Goal: Register for event/course

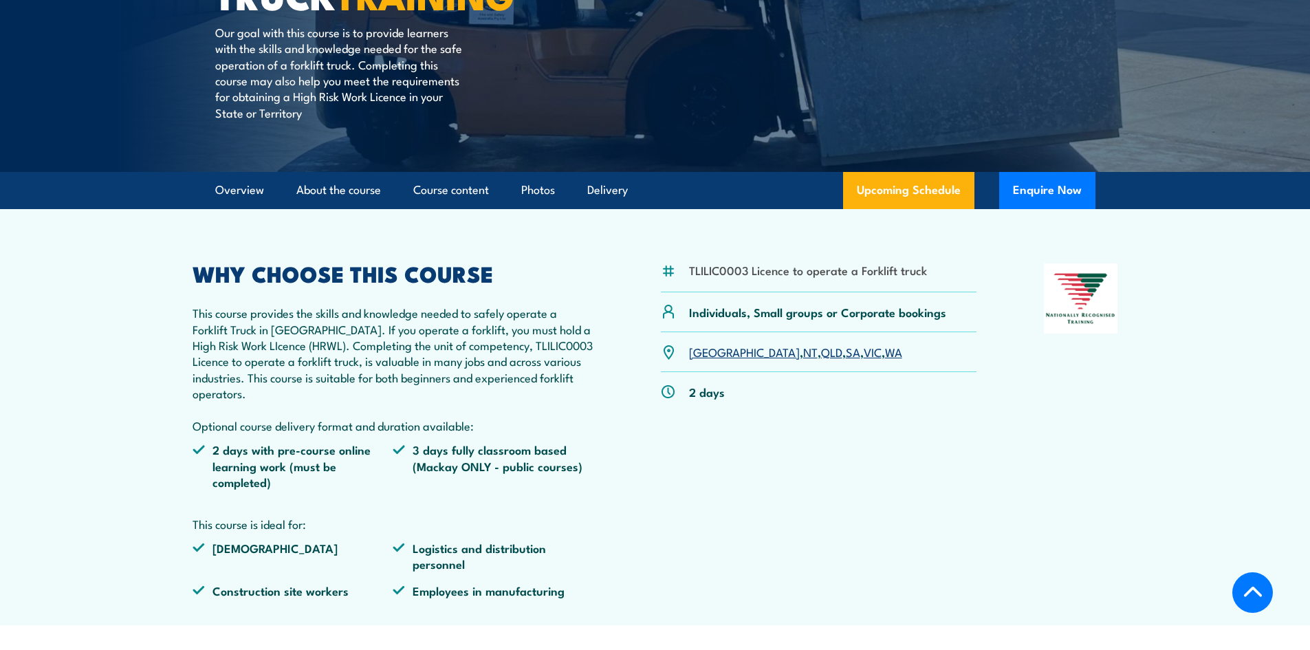
scroll to position [275, 0]
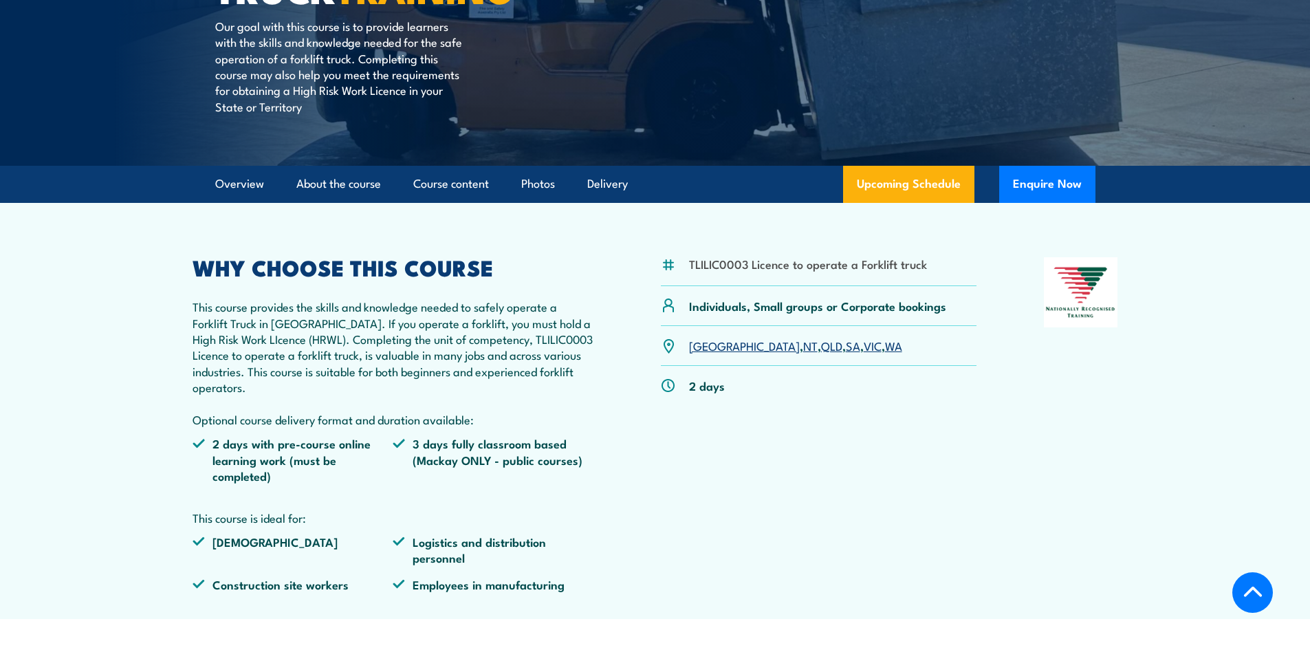
click at [821, 346] on link "QLD" at bounding box center [831, 345] width 21 height 17
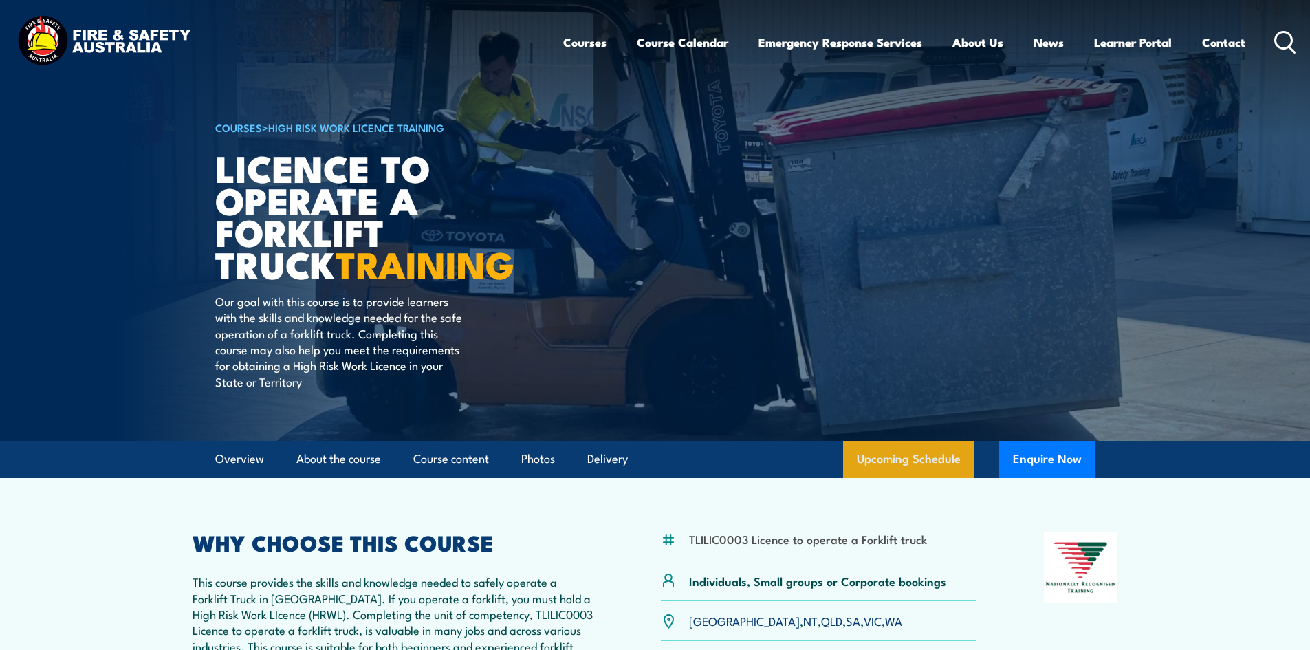
click at [881, 457] on link "Upcoming Schedule" at bounding box center [908, 459] width 131 height 37
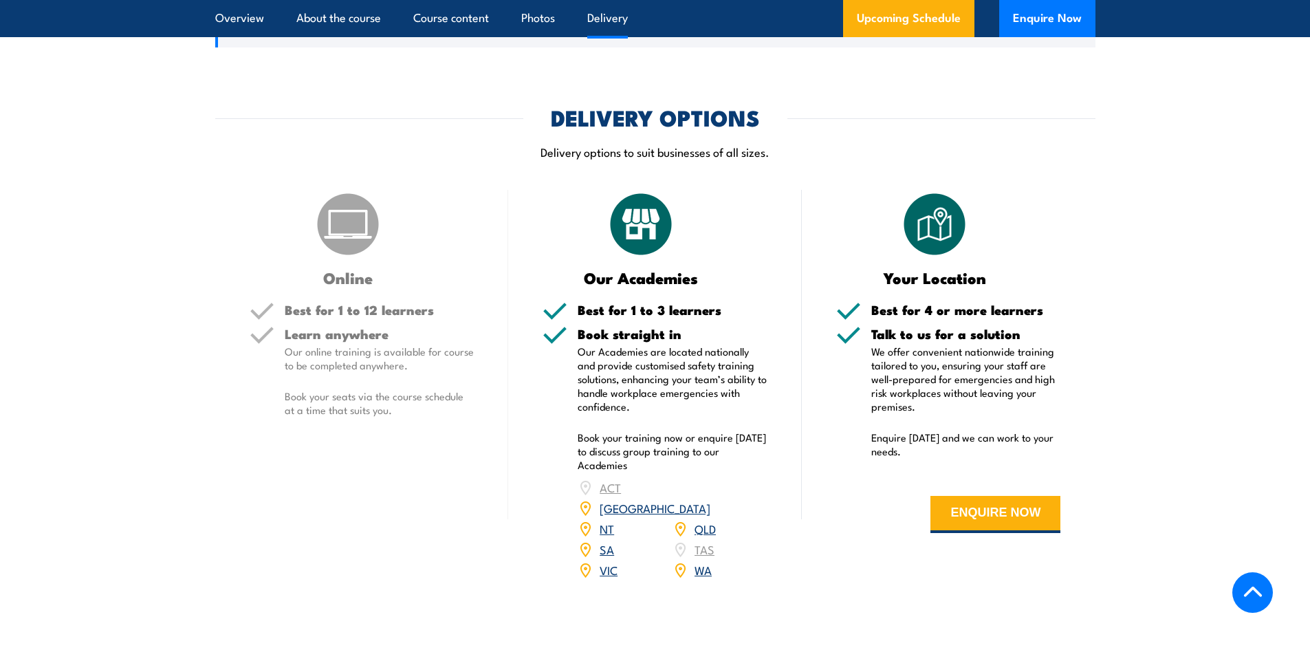
scroll to position [1477, 0]
